Goal: Task Accomplishment & Management: Use online tool/utility

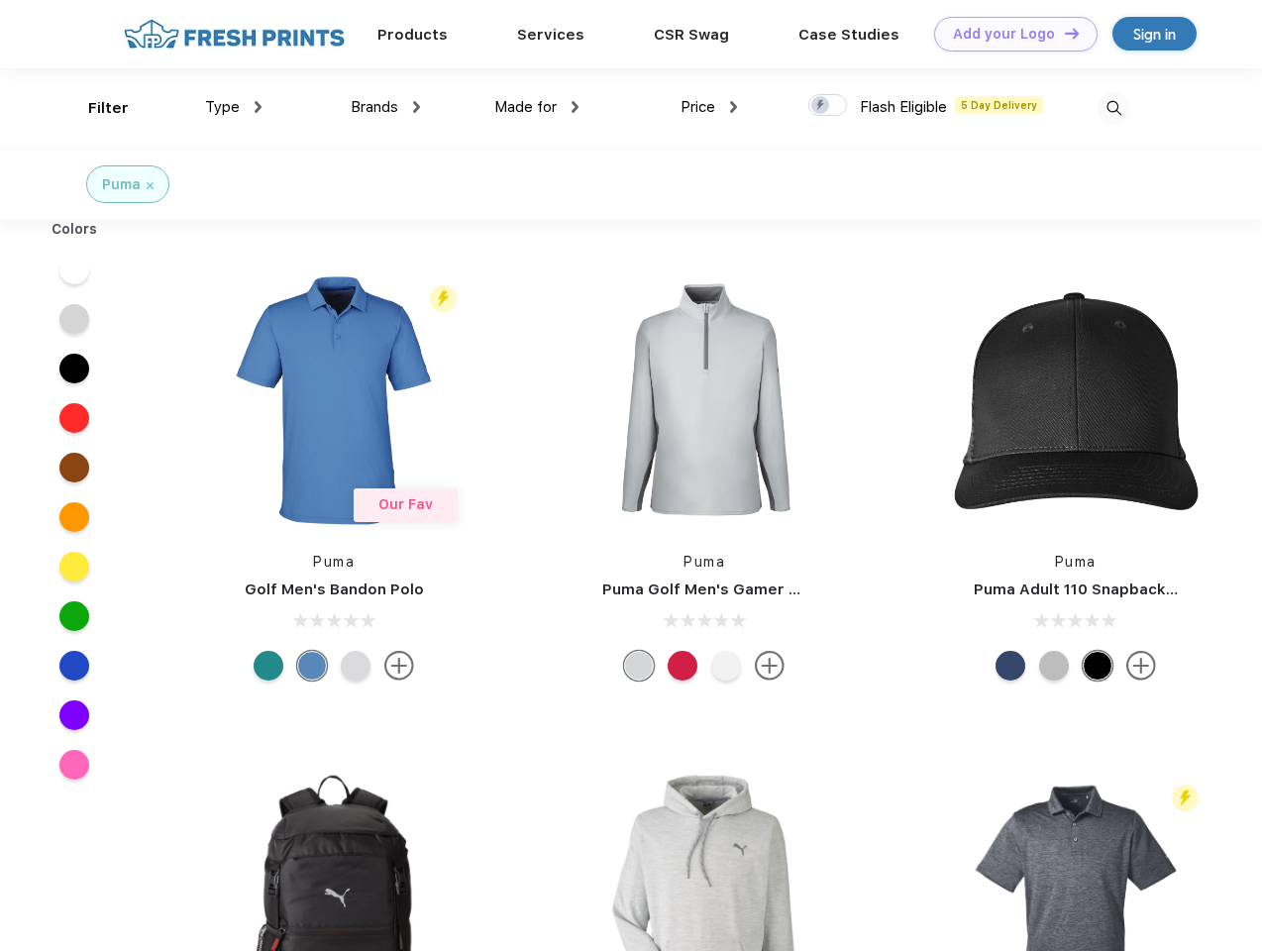
click at [1008, 34] on link "Add your Logo Design Tool" at bounding box center [1015, 34] width 163 height 35
click at [0, 0] on div "Design Tool" at bounding box center [0, 0] width 0 height 0
click at [1063, 33] on link "Add your Logo Design Tool" at bounding box center [1015, 34] width 163 height 35
click at [95, 108] on div "Filter" at bounding box center [108, 108] width 41 height 23
click at [234, 107] on span "Type" at bounding box center [222, 107] width 35 height 18
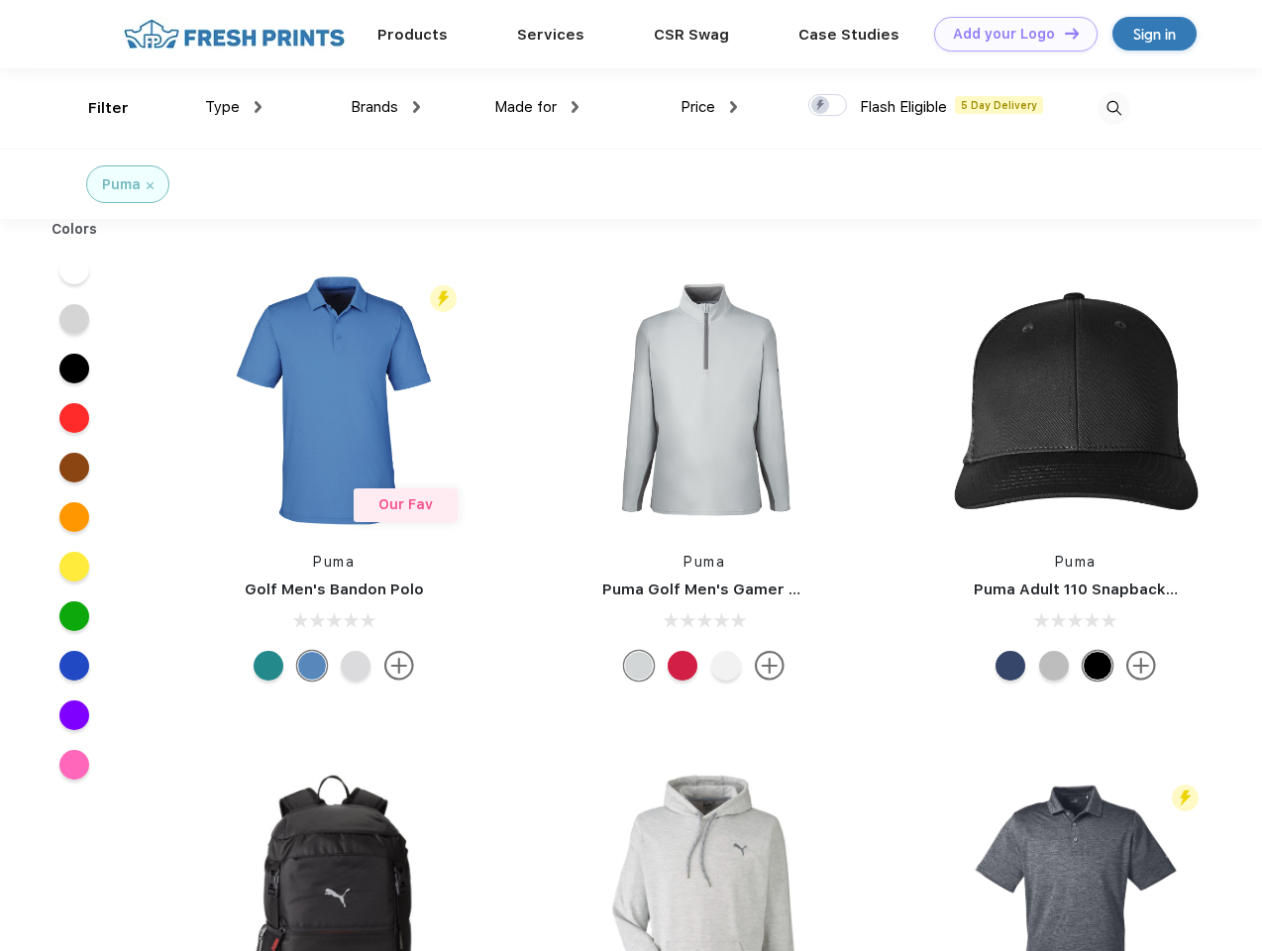
click at [385, 107] on span "Brands" at bounding box center [375, 107] width 48 height 18
click at [537, 107] on span "Made for" at bounding box center [525, 107] width 62 height 18
click at [709, 107] on span "Price" at bounding box center [698, 107] width 35 height 18
click at [828, 106] on div at bounding box center [827, 105] width 39 height 22
click at [821, 106] on input "checkbox" at bounding box center [814, 99] width 13 height 13
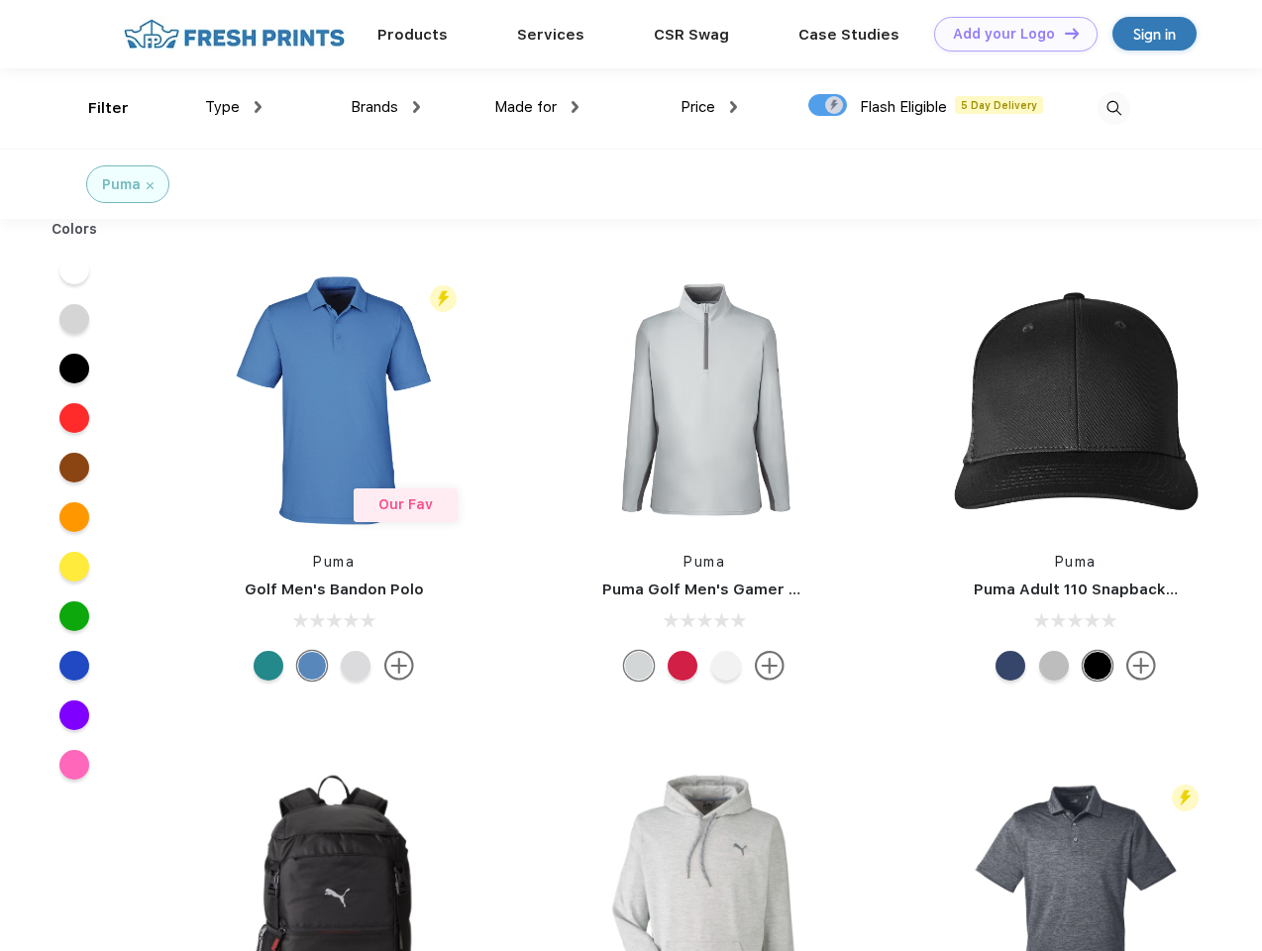
click at [1113, 108] on img at bounding box center [1114, 108] width 33 height 33
